Goal: Task Accomplishment & Management: Manage account settings

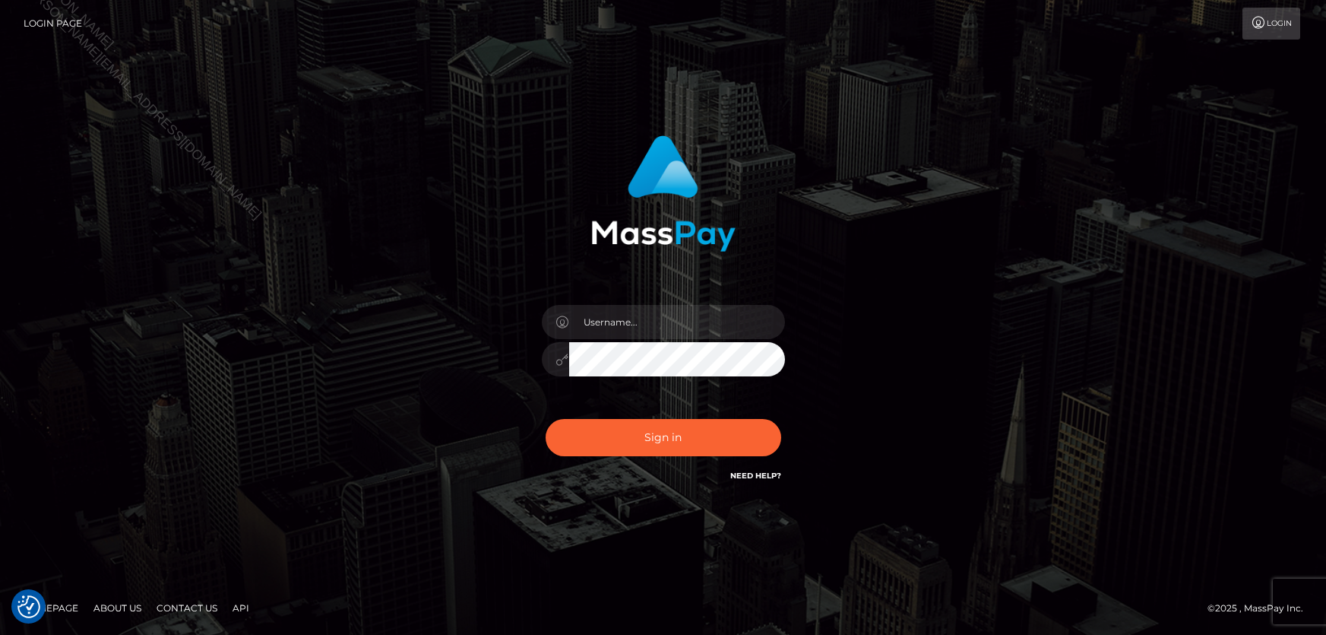
checkbox input "true"
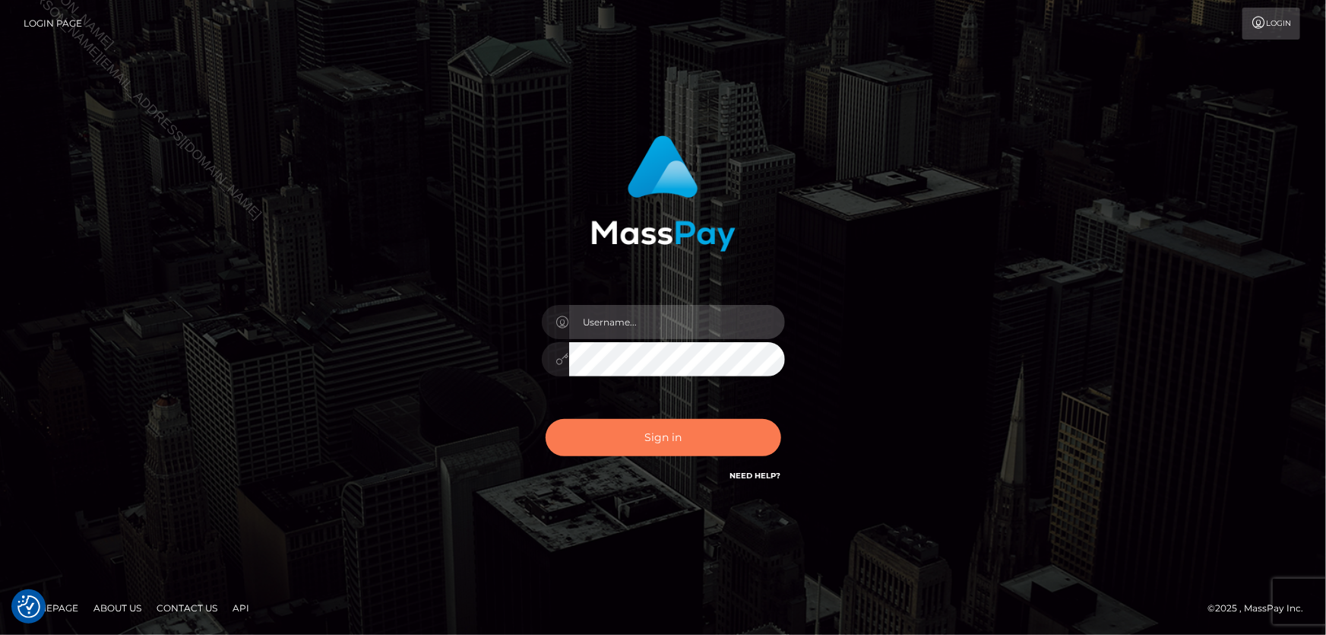
type input "[PERSON_NAME]"
click at [729, 425] on button "Sign in" at bounding box center [664, 437] width 236 height 37
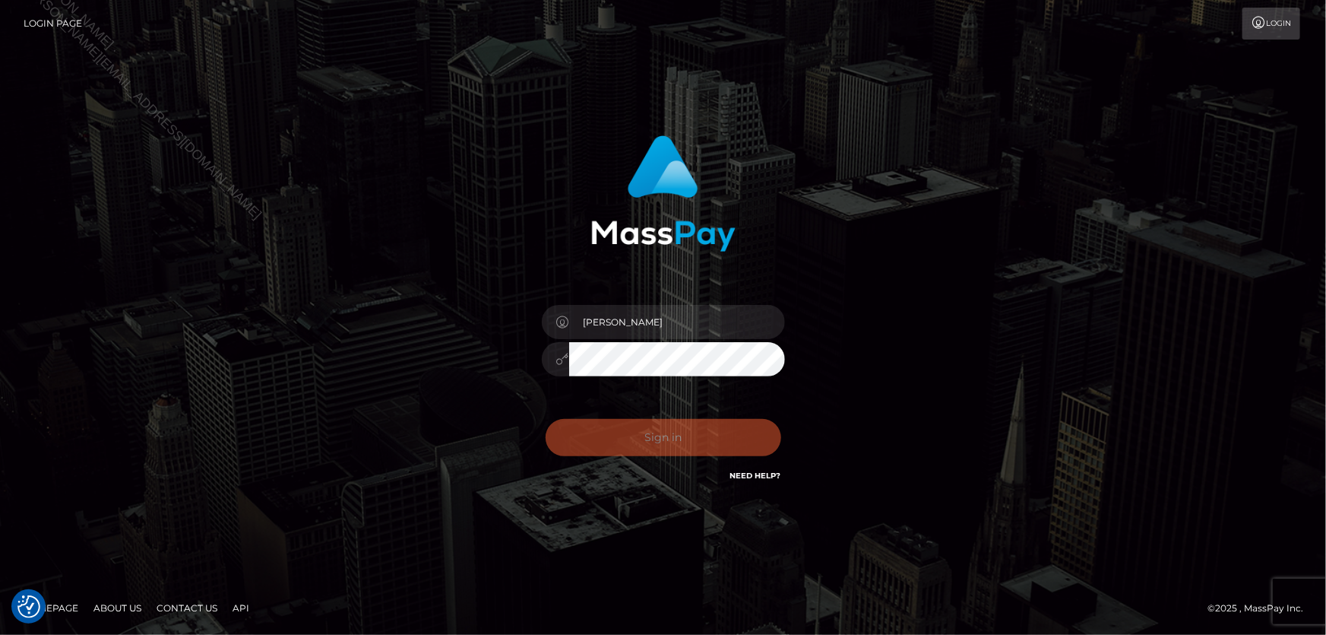
click at [721, 435] on div "Sign in Need Help?" at bounding box center [664, 444] width 266 height 68
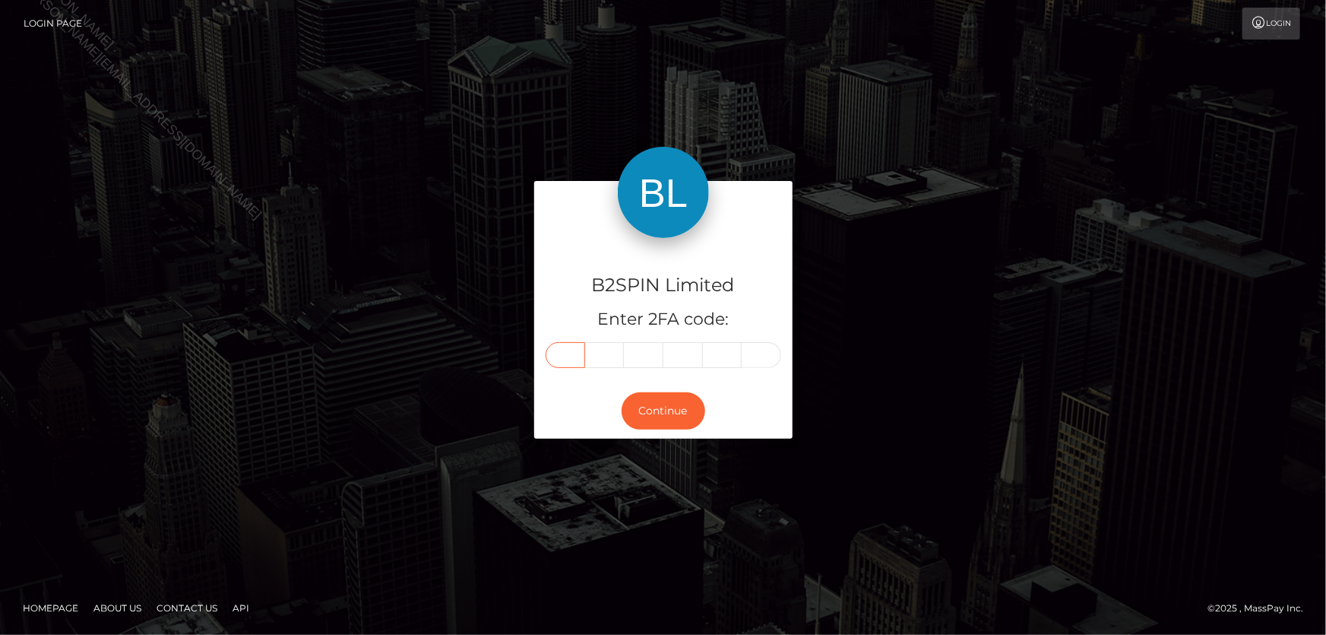
click at [574, 353] on input "text" at bounding box center [566, 355] width 40 height 26
type input "4"
type input "6"
type input "0"
type input "7"
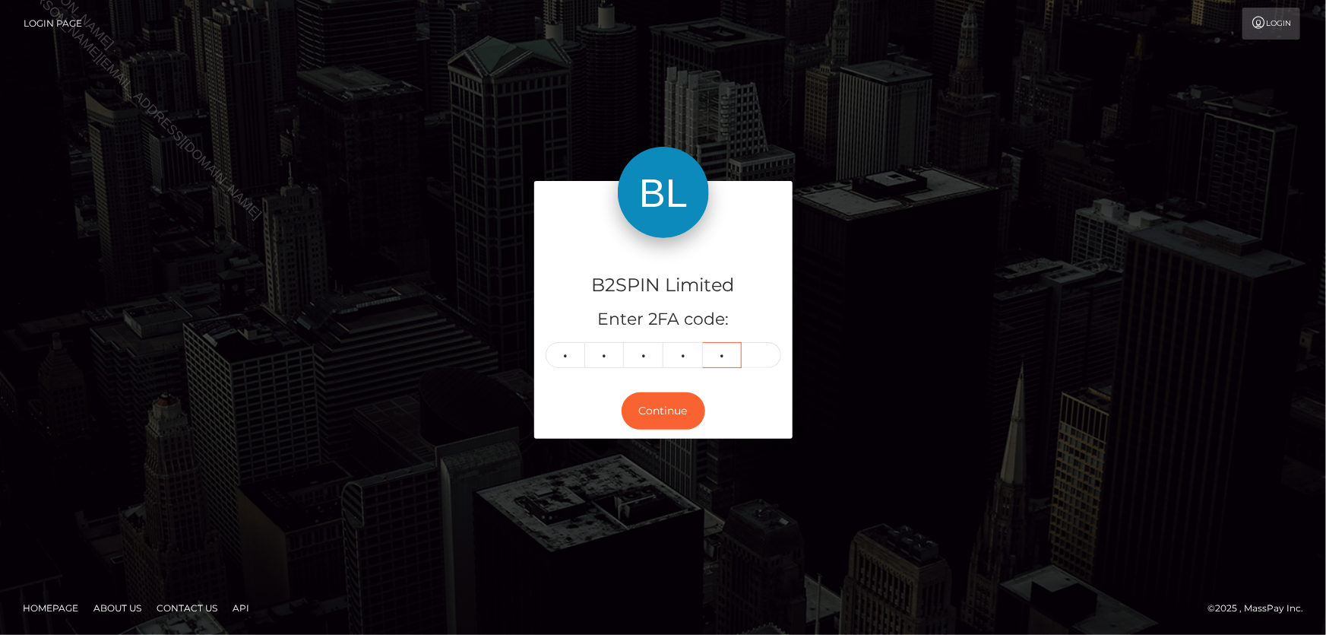
type input "1"
click at [654, 408] on button "Continue" at bounding box center [664, 410] width 84 height 37
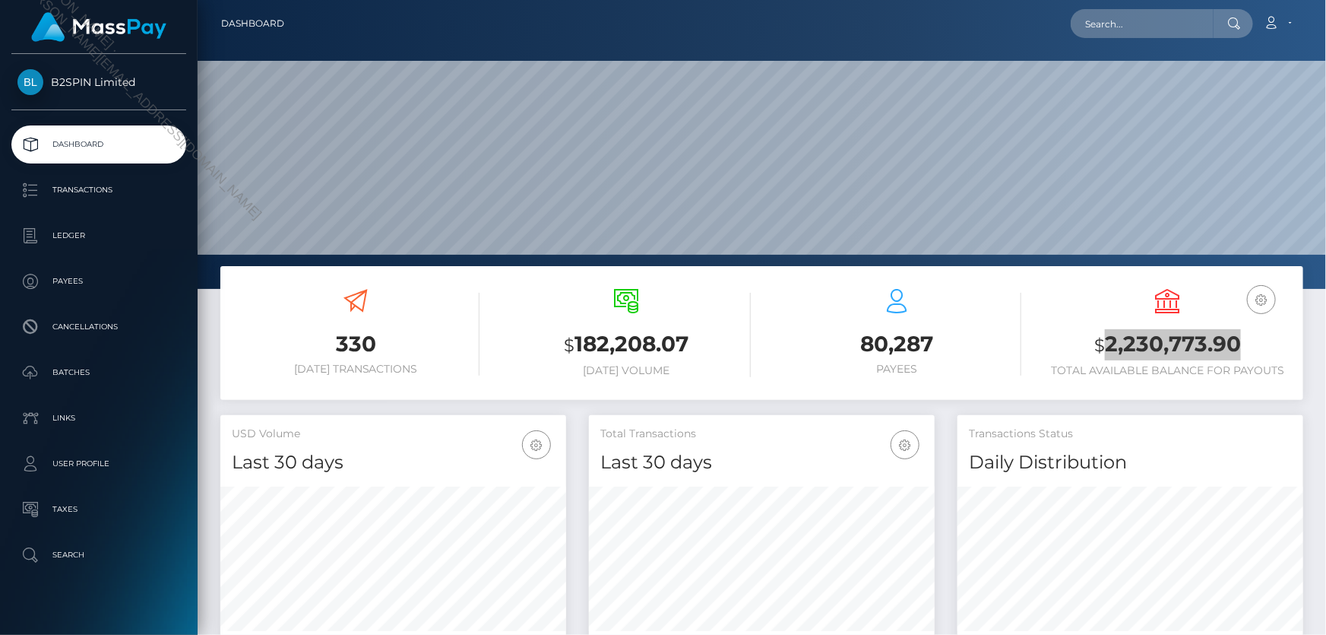
scroll to position [269, 345]
